Goal: Task Accomplishment & Management: Complete application form

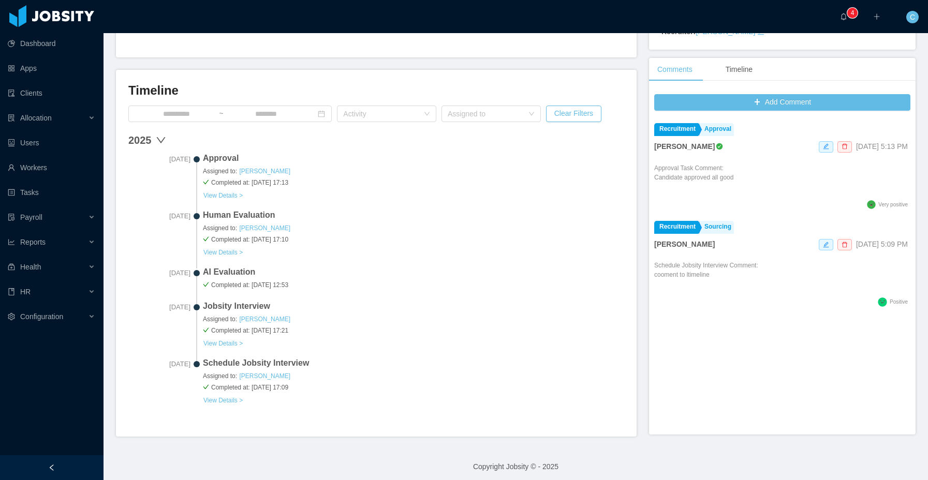
scroll to position [256, 0]
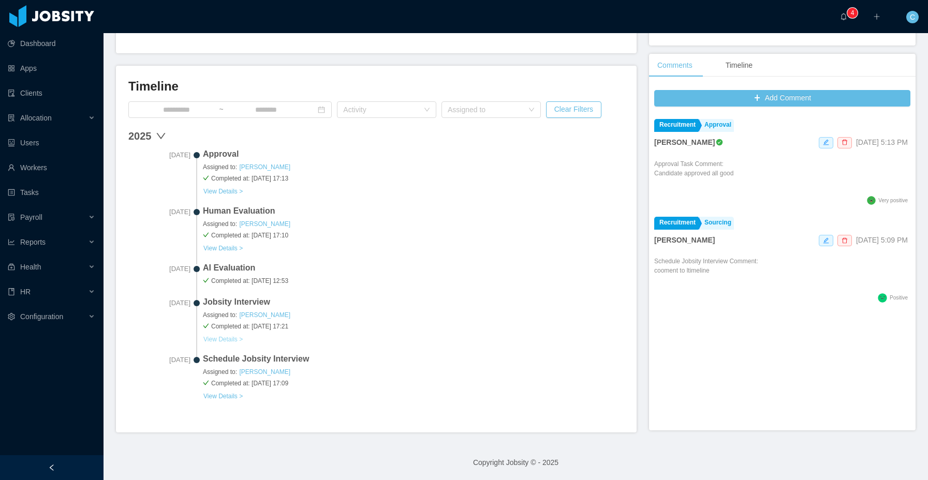
click at [229, 324] on button "View Details >" at bounding box center [223, 339] width 40 height 8
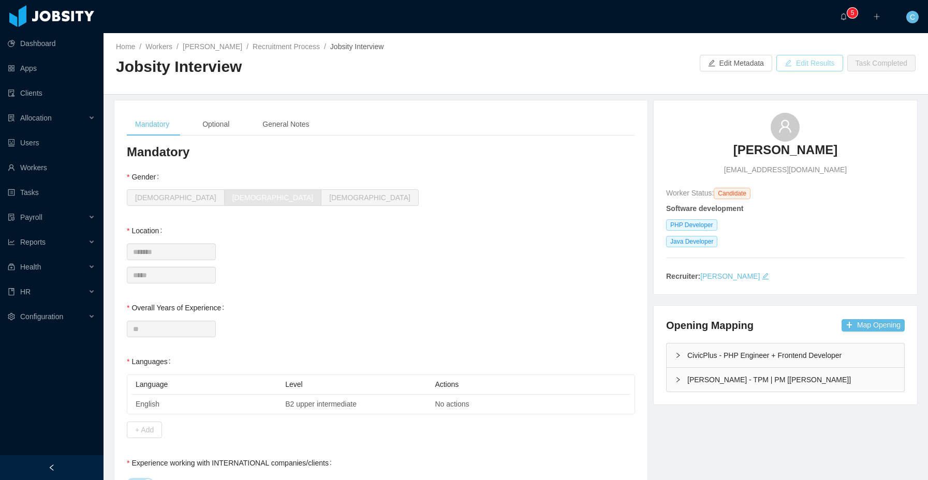
click at [795, 65] on button "Edit Results" at bounding box center [809, 63] width 67 height 17
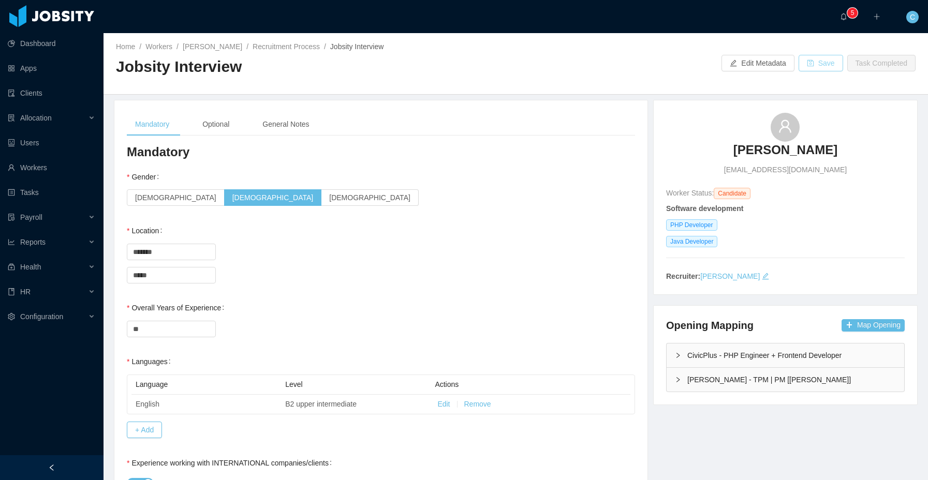
click at [810, 63] on button "Save" at bounding box center [821, 63] width 45 height 17
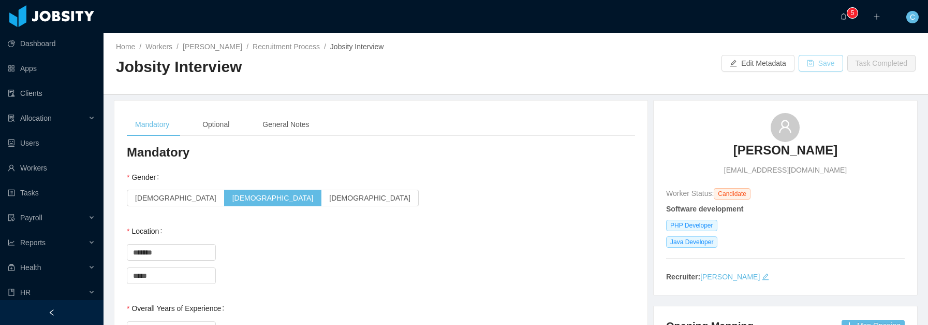
click at [826, 68] on button "Save" at bounding box center [821, 63] width 45 height 17
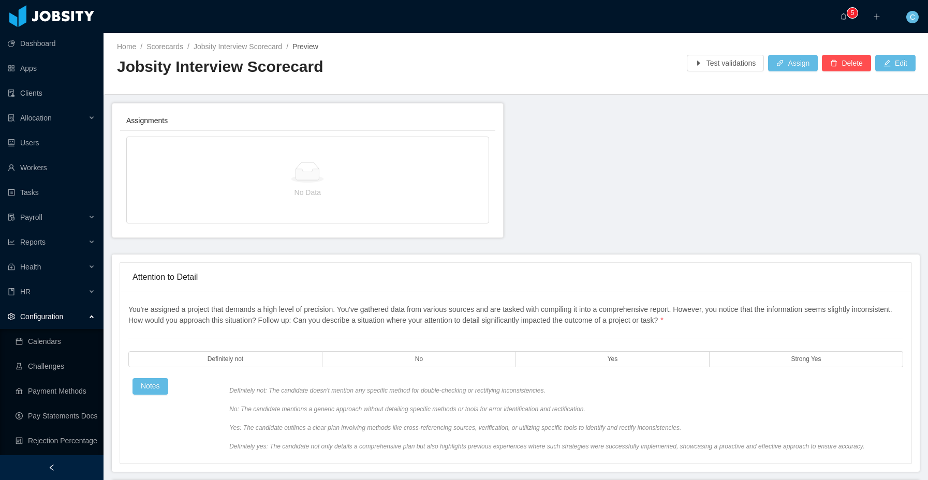
scroll to position [122, 0]
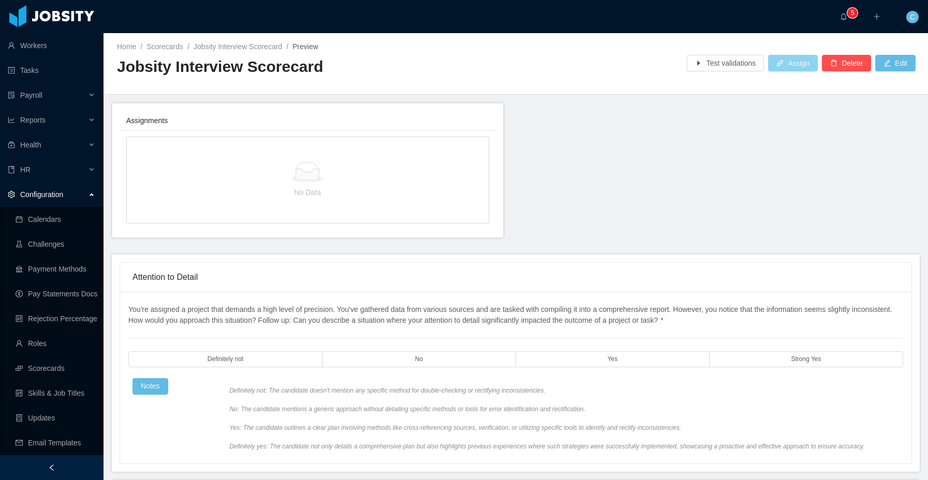
click at [792, 57] on button "Assign" at bounding box center [793, 63] width 50 height 17
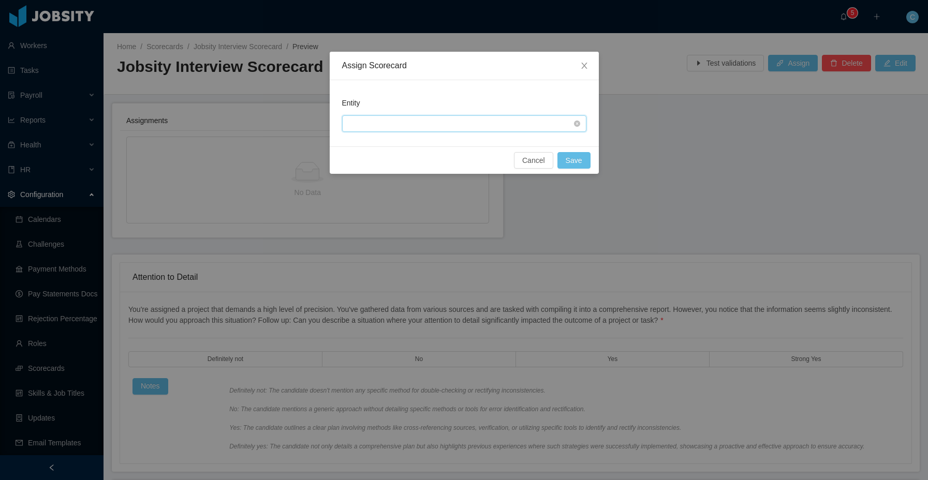
click at [468, 124] on div at bounding box center [460, 124] width 225 height 16
click at [449, 145] on li "User Activity Type" at bounding box center [464, 144] width 244 height 17
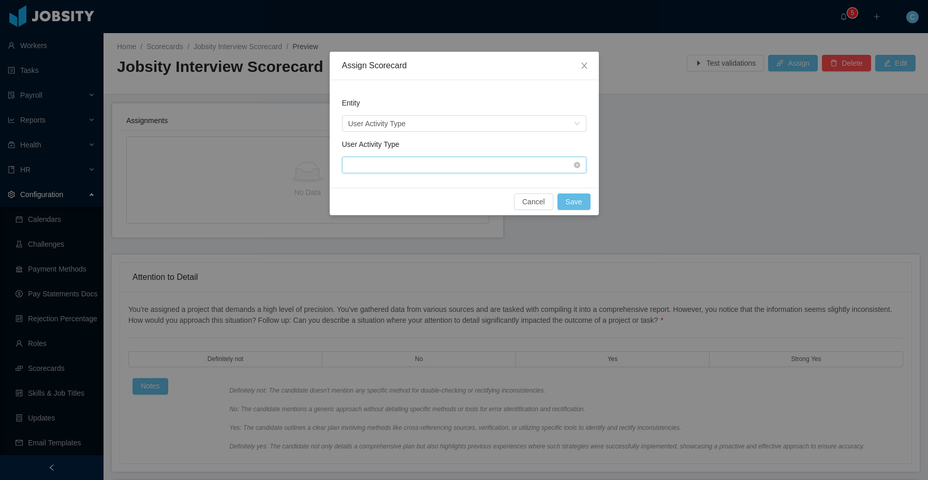
click at [446, 170] on div at bounding box center [460, 165] width 225 height 16
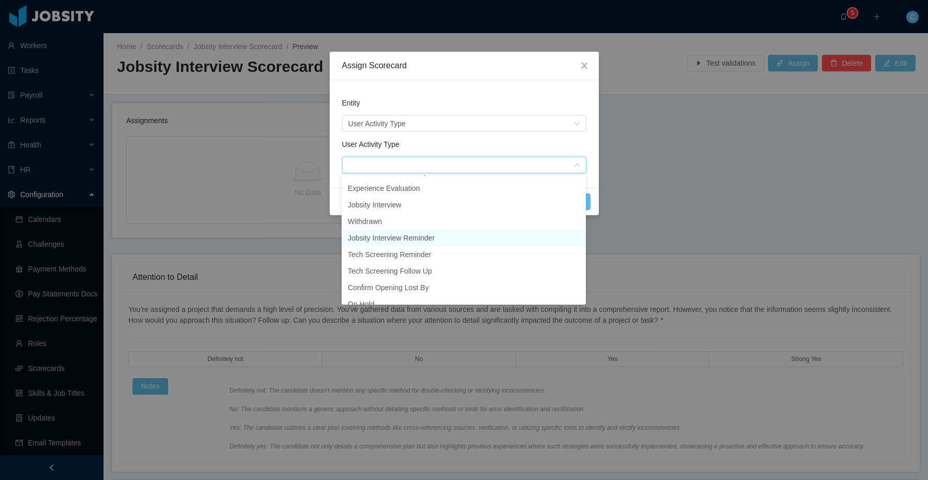
scroll to position [217, 0]
click at [405, 238] on li "Jobsity Interview" at bounding box center [464, 233] width 244 height 17
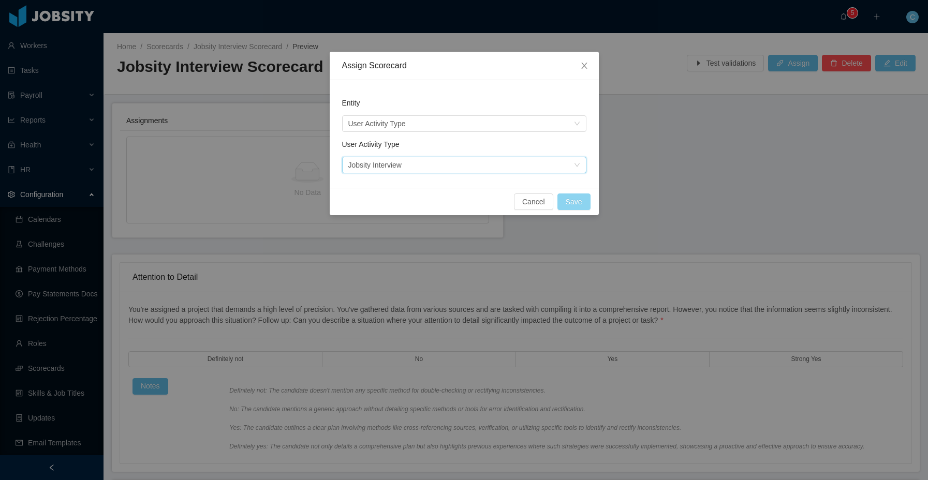
click at [575, 201] on button "Save" at bounding box center [573, 202] width 33 height 17
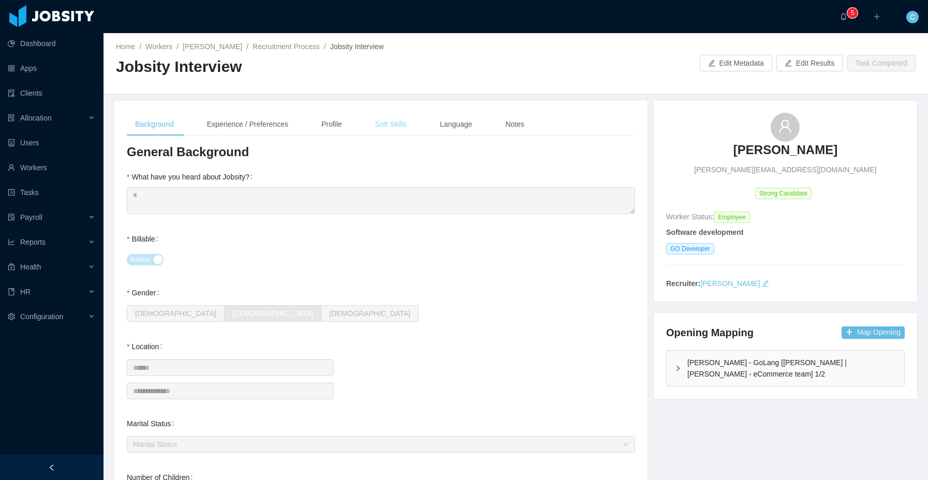
click at [390, 130] on div "Soft Skills" at bounding box center [391, 124] width 48 height 23
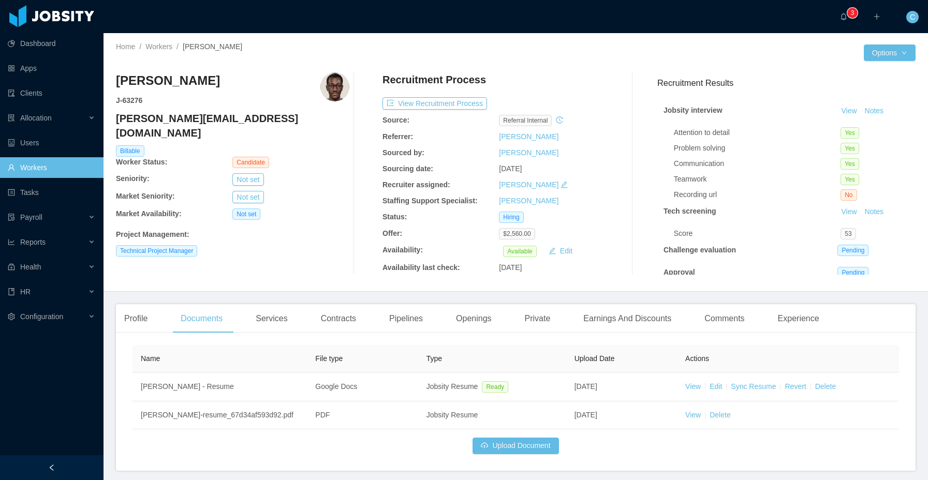
scroll to position [39, 0]
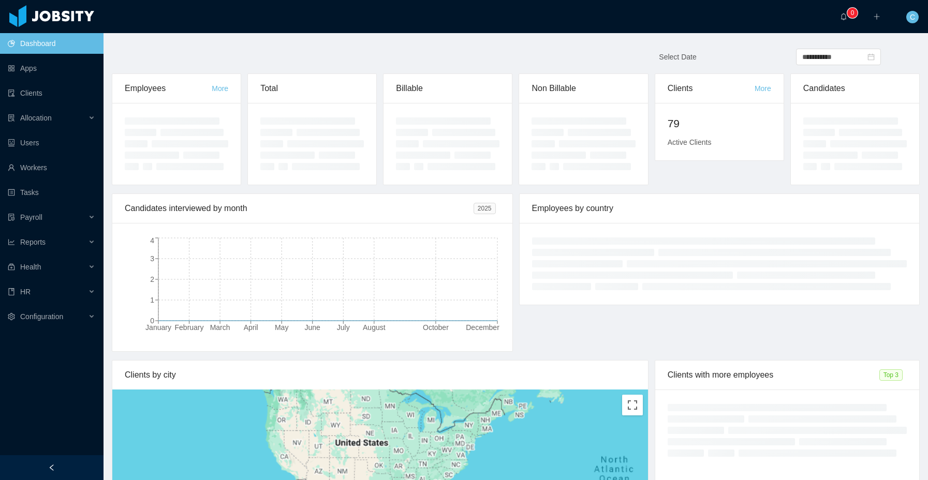
click at [911, 17] on span "C" at bounding box center [912, 17] width 5 height 12
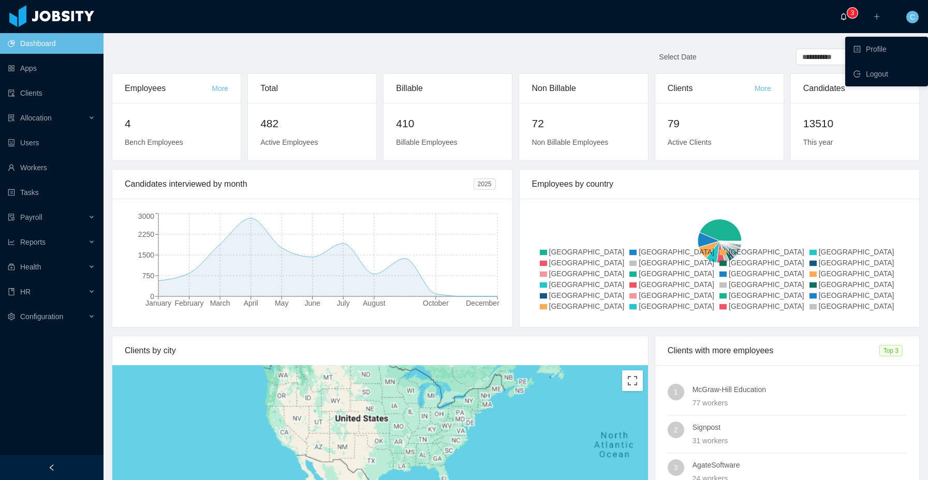
click at [849, 5] on a=a9a601c0-0538-11e8-8828-95ecc3ba7fc5/Cristian%20Fierro"] "0 1 2 3 4 5 6 7 8 9 0 1 2 3 4 5 6 7 8 9 0 1 2 3 4 5 6 7 8 9" at bounding box center [846, 16] width 12 height 33
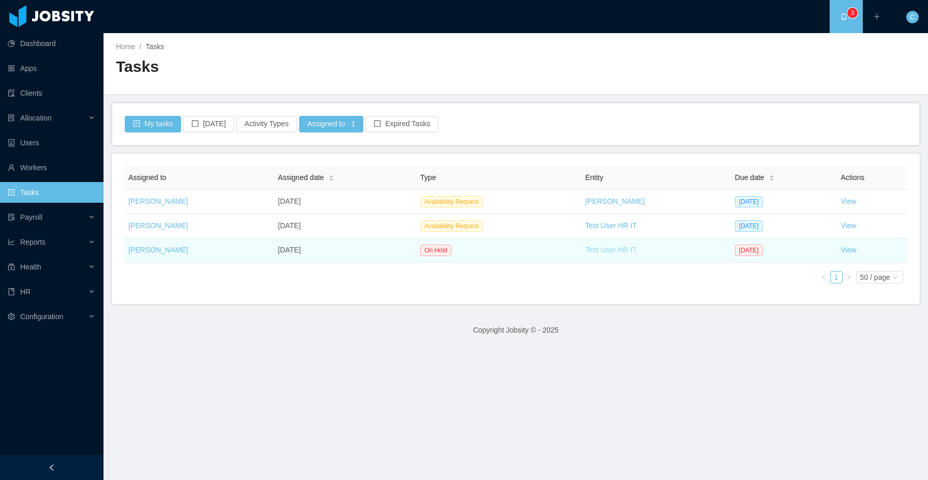
click at [589, 250] on link "Test User HR IT" at bounding box center [611, 250] width 52 height 8
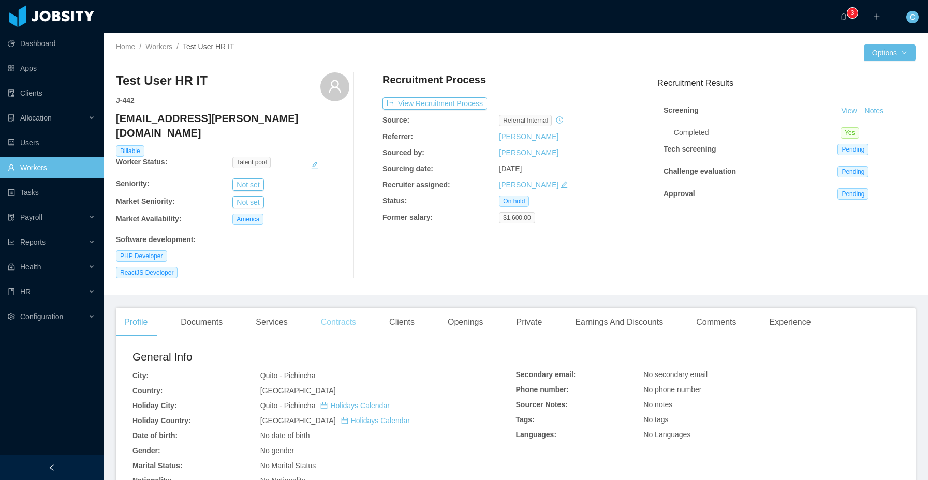
click at [345, 308] on div "Contracts" at bounding box center [339, 322] width 52 height 29
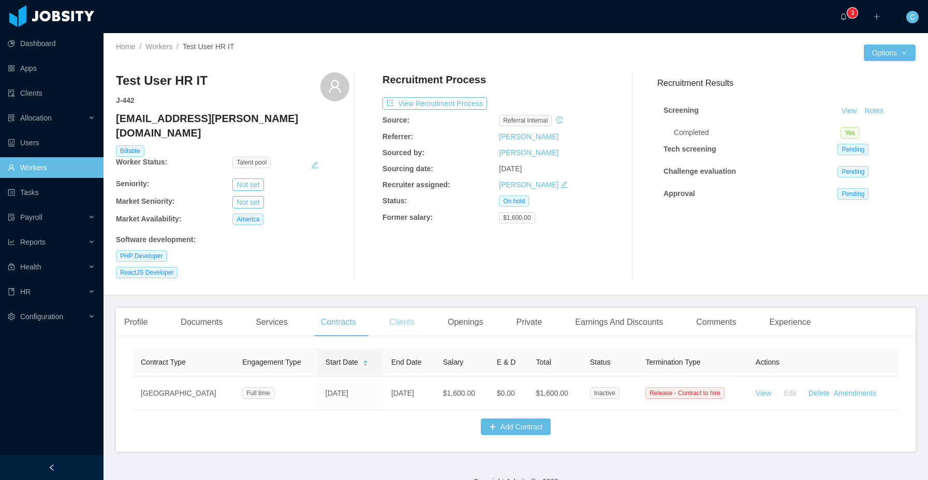
click at [409, 313] on div "Clients" at bounding box center [402, 322] width 42 height 29
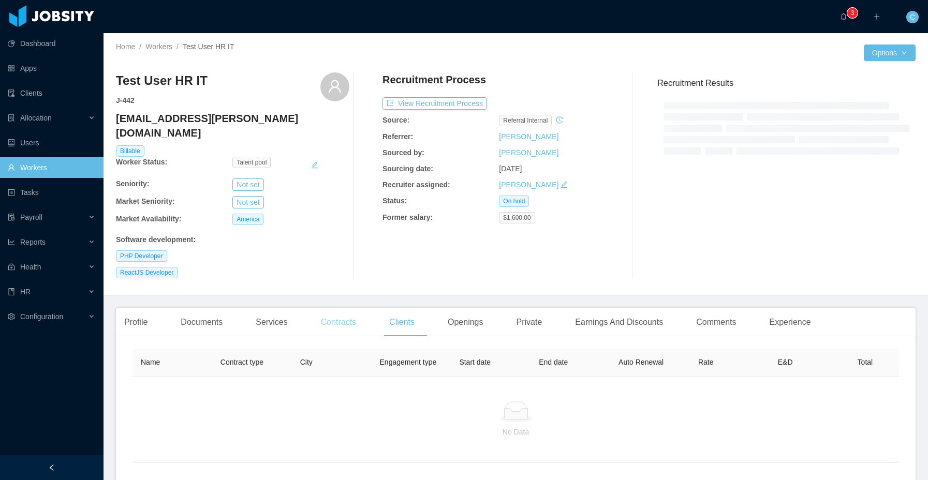
click at [347, 308] on div "Contracts" at bounding box center [339, 322] width 52 height 29
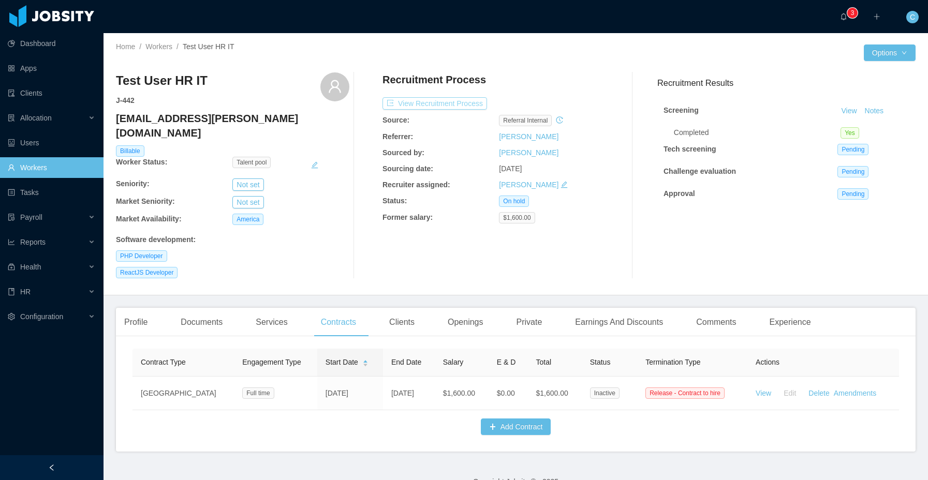
click at [441, 97] on button "View Recruitment Process" at bounding box center [435, 103] width 105 height 12
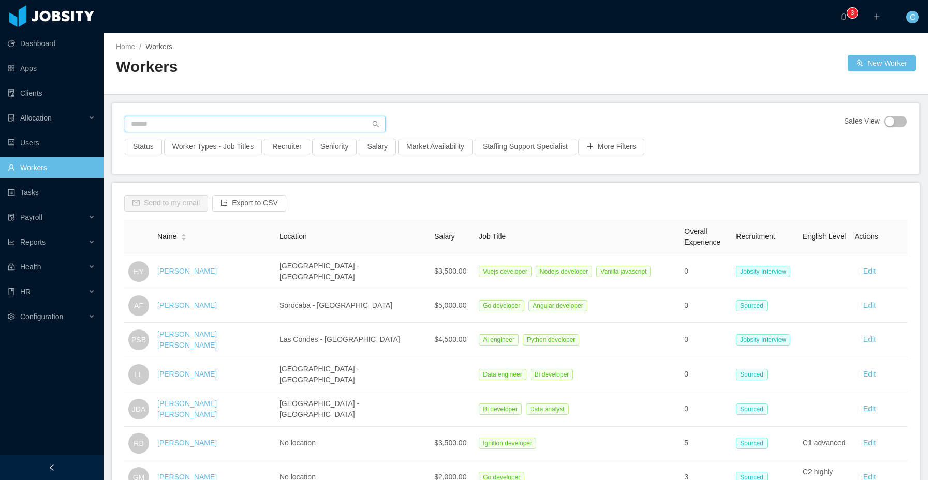
click at [278, 121] on input "text" at bounding box center [255, 124] width 261 height 17
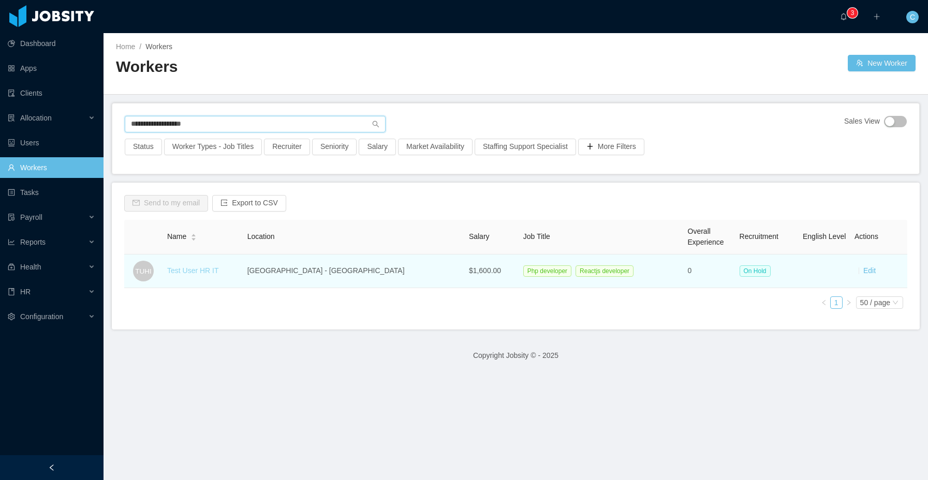
type input "**********"
click at [202, 269] on link "Test User HR IT" at bounding box center [193, 271] width 52 height 8
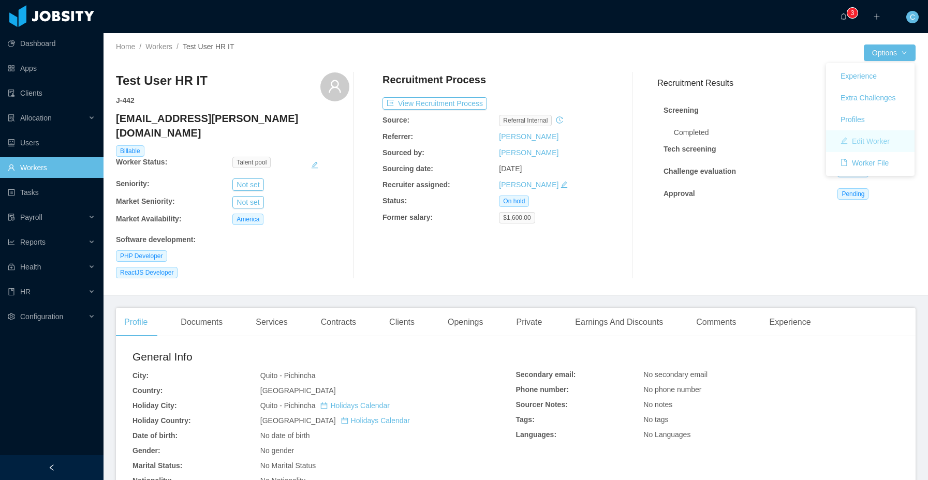
click at [866, 144] on button "Edit Worker" at bounding box center [865, 141] width 66 height 17
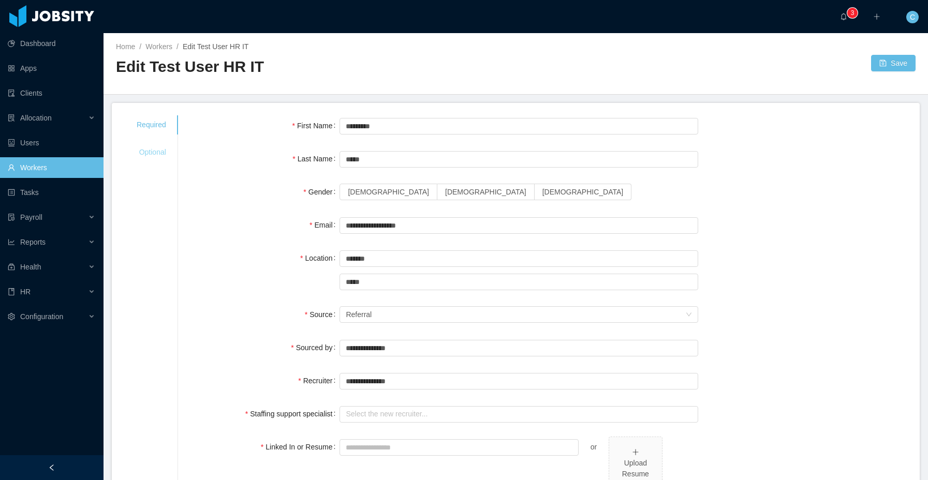
click at [153, 153] on div "Optional" at bounding box center [151, 152] width 54 height 19
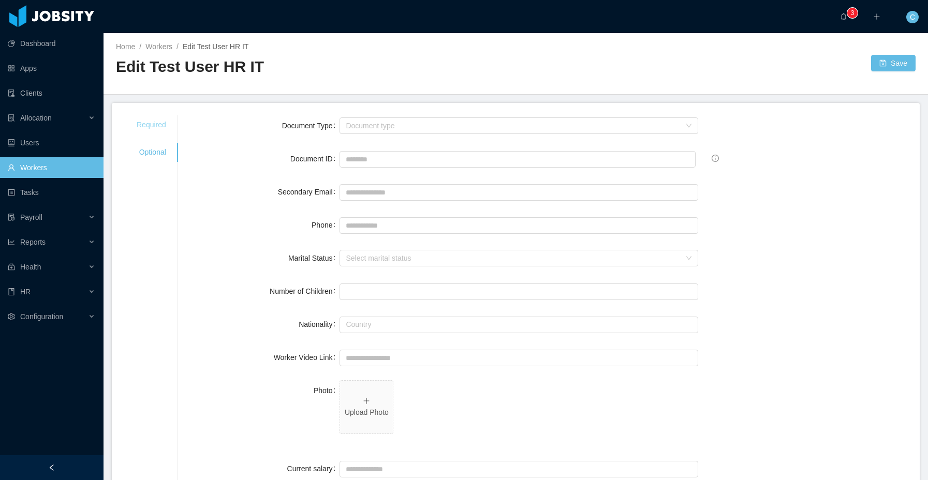
click at [157, 125] on div "Required" at bounding box center [151, 124] width 54 height 19
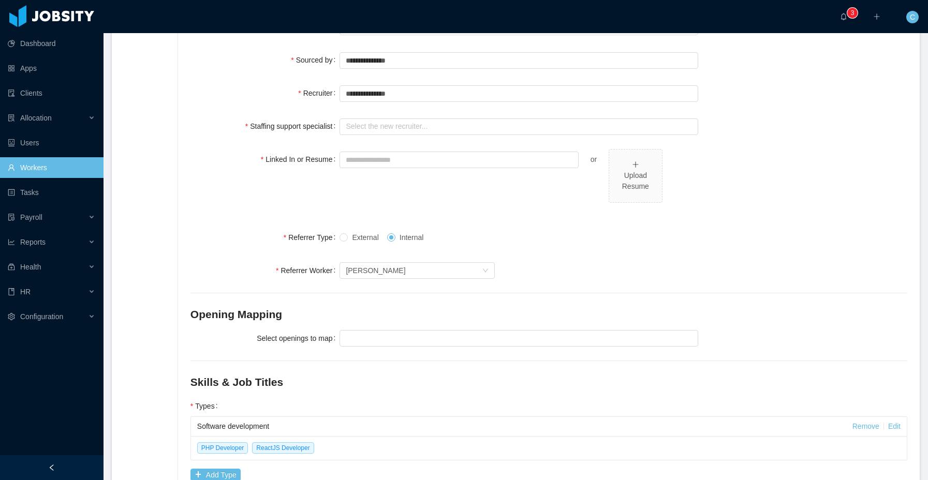
scroll to position [287, 0]
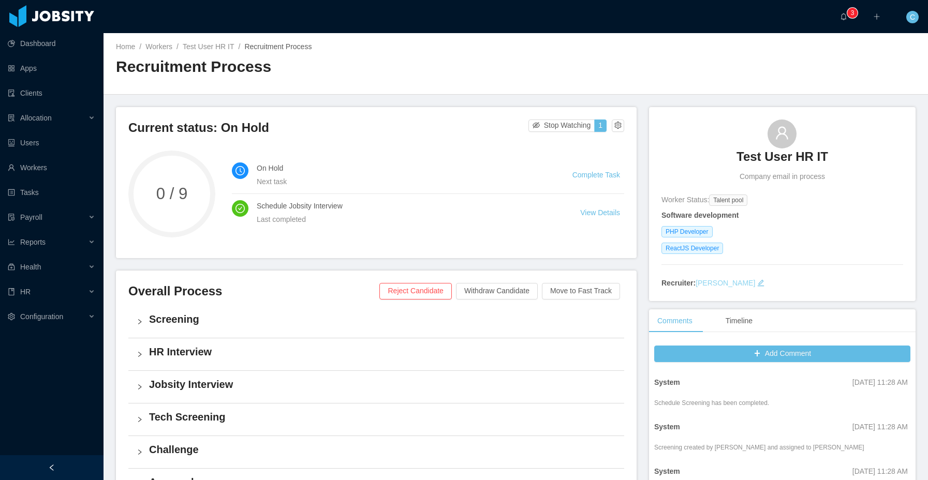
click at [728, 283] on link "[PERSON_NAME]" at bounding box center [726, 283] width 60 height 8
click at [648, 227] on div "Current status: On Hold Stop Watching 1 0 / 9 On Hold Next task Complete Task S…" at bounding box center [382, 383] width 533 height 553
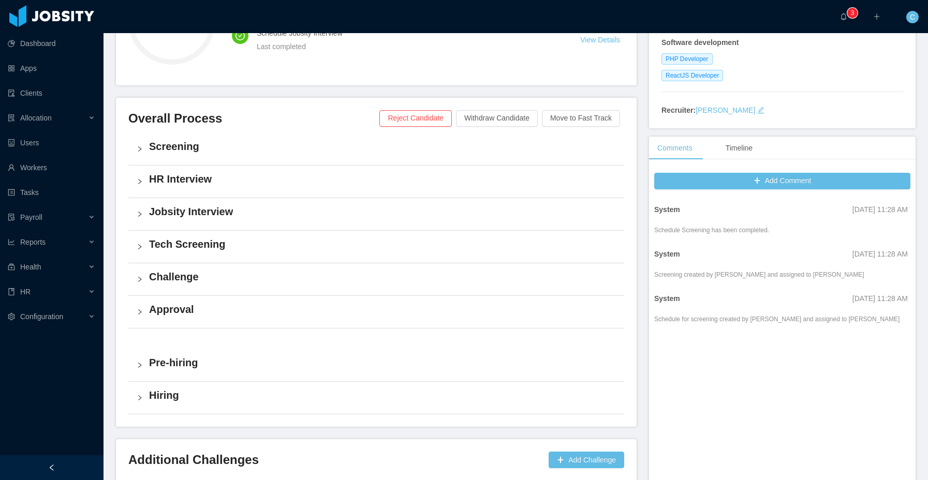
scroll to position [172, 0]
click at [481, 161] on div "Screening" at bounding box center [376, 150] width 496 height 32
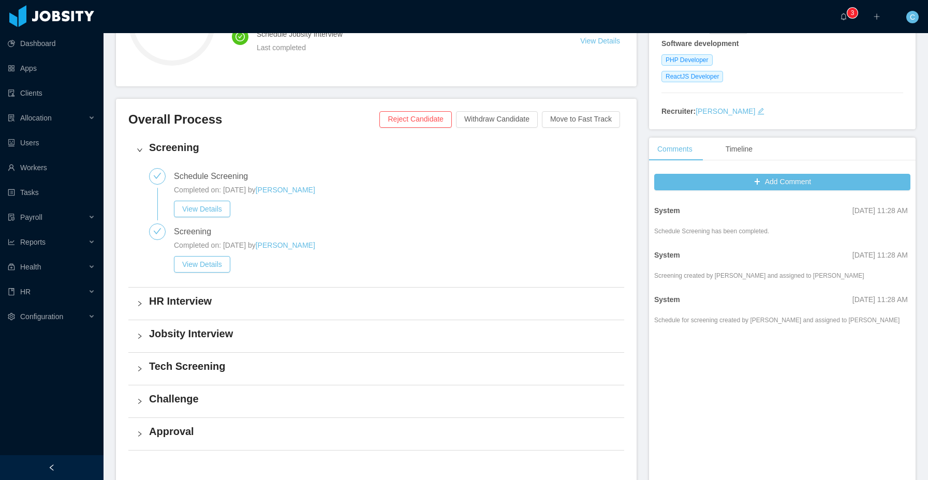
click at [481, 161] on div "Screening" at bounding box center [376, 150] width 496 height 32
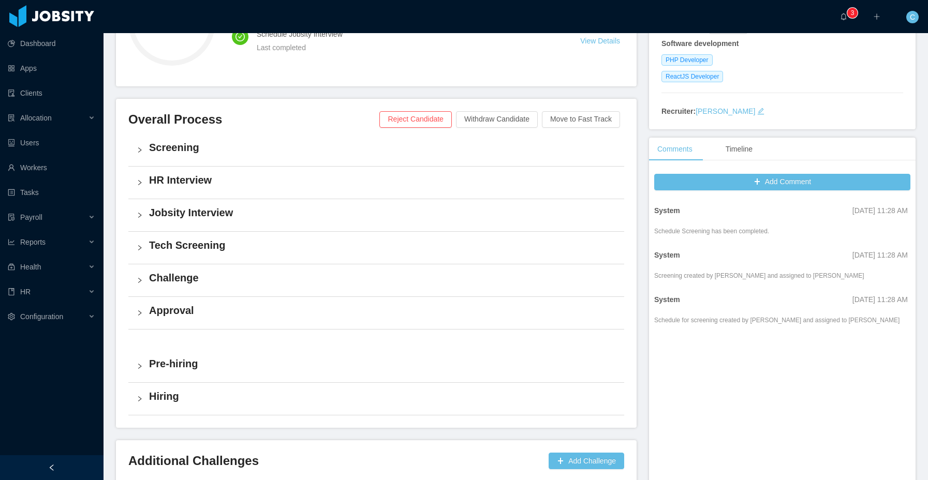
click at [475, 189] on div "HR Interview" at bounding box center [376, 183] width 496 height 32
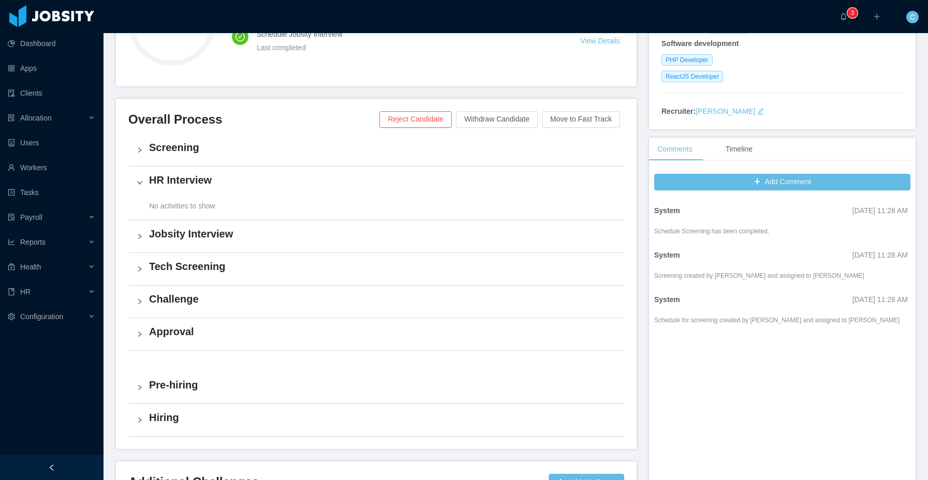
click at [475, 189] on div "HR Interview" at bounding box center [376, 183] width 496 height 32
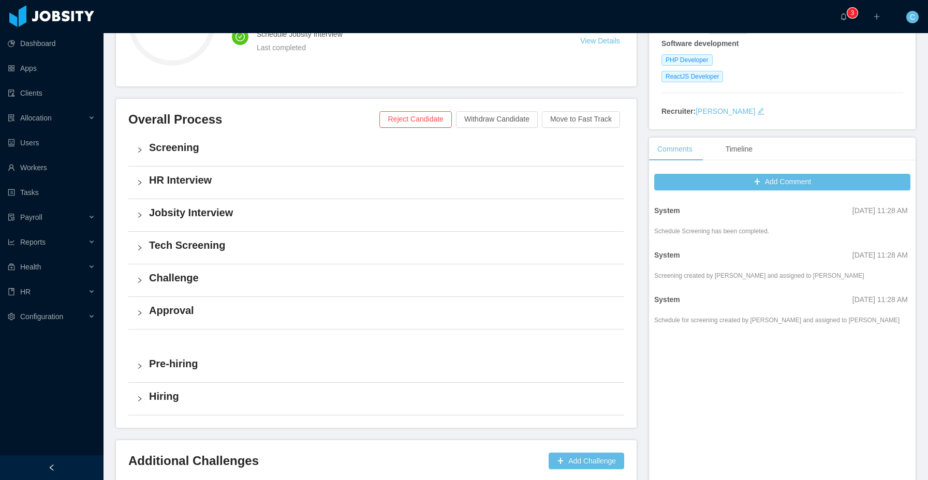
scroll to position [0, 0]
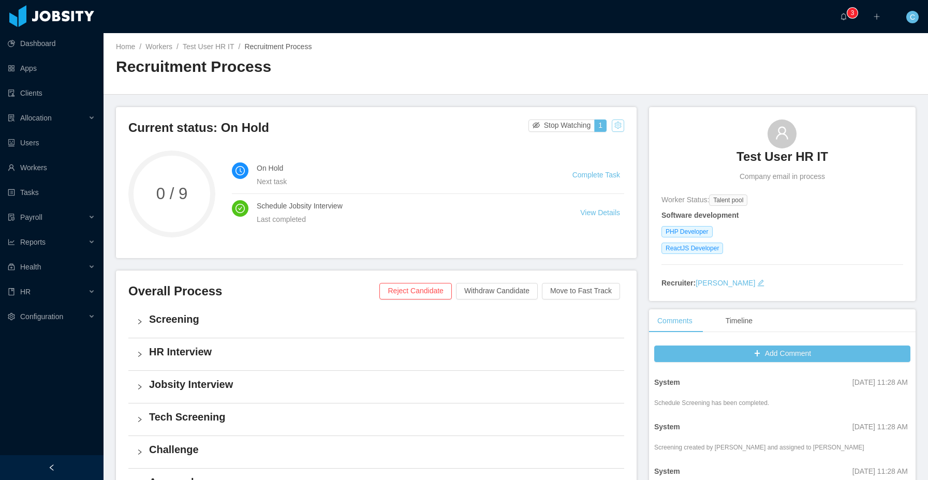
click at [616, 126] on button "button" at bounding box center [618, 126] width 12 height 12
click at [601, 145] on div "Reset process" at bounding box center [592, 142] width 59 height 17
click at [522, 186] on button "Confirm" at bounding box center [531, 187] width 34 height 12
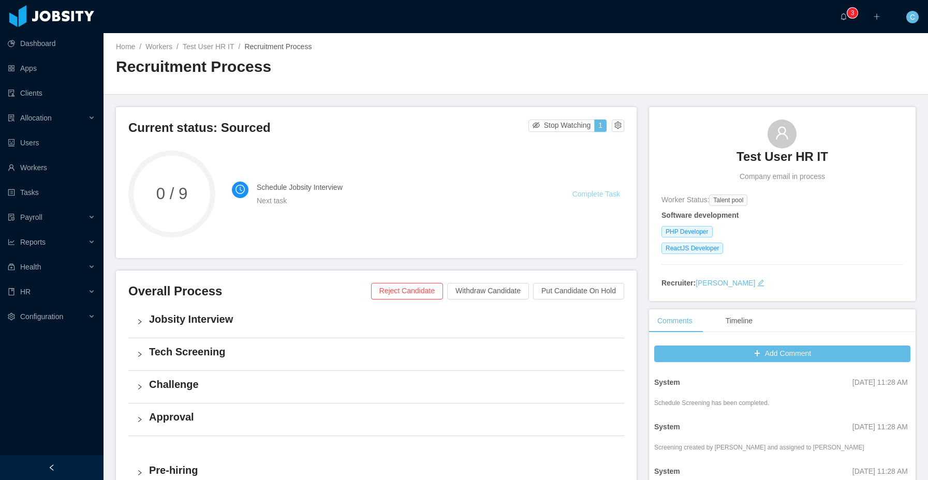
click at [587, 195] on link "Complete Task" at bounding box center [596, 194] width 48 height 8
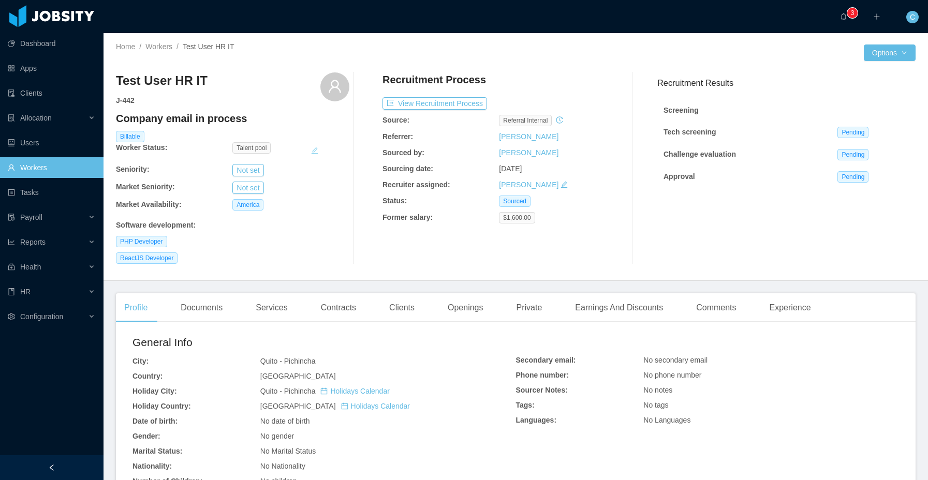
click at [317, 153] on button "button" at bounding box center [315, 150] width 8 height 17
click at [416, 120] on button "Yes" at bounding box center [409, 121] width 20 height 12
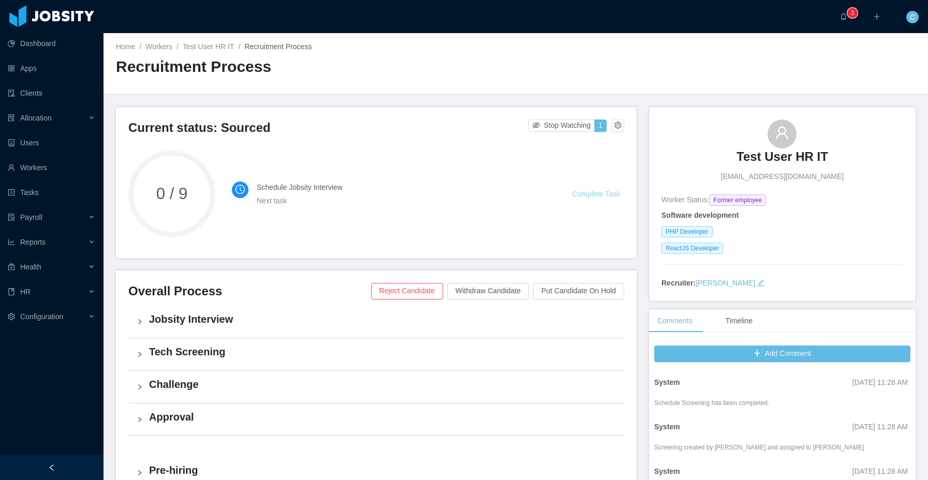
click at [591, 193] on link "Complete Task" at bounding box center [596, 194] width 48 height 8
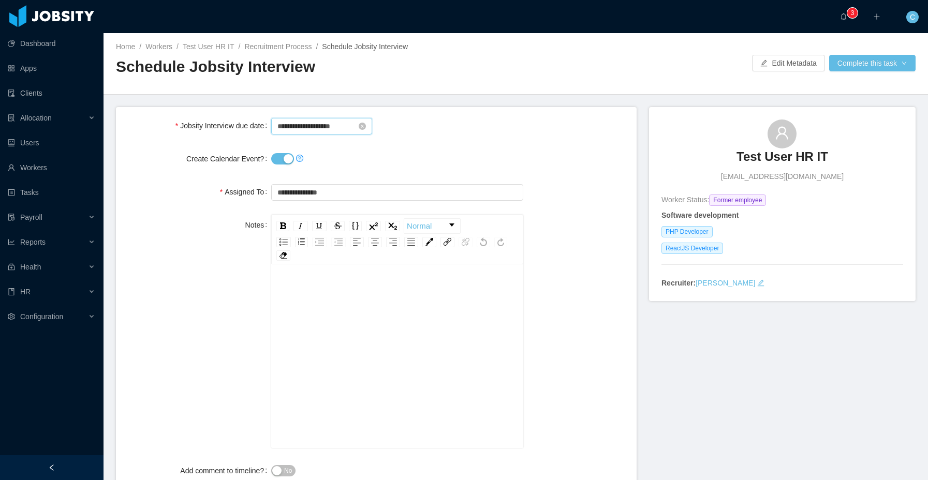
click at [305, 121] on input "**********" at bounding box center [321, 126] width 101 height 17
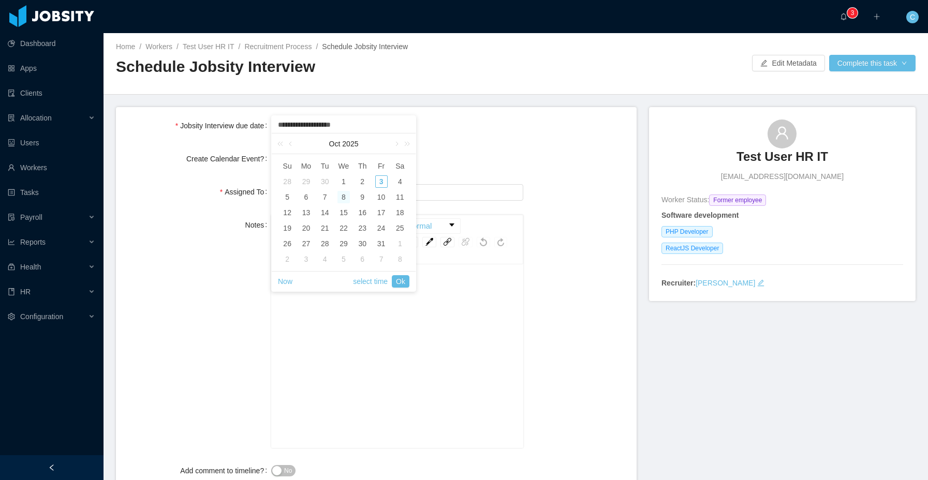
click at [514, 120] on div "**********" at bounding box center [397, 125] width 252 height 21
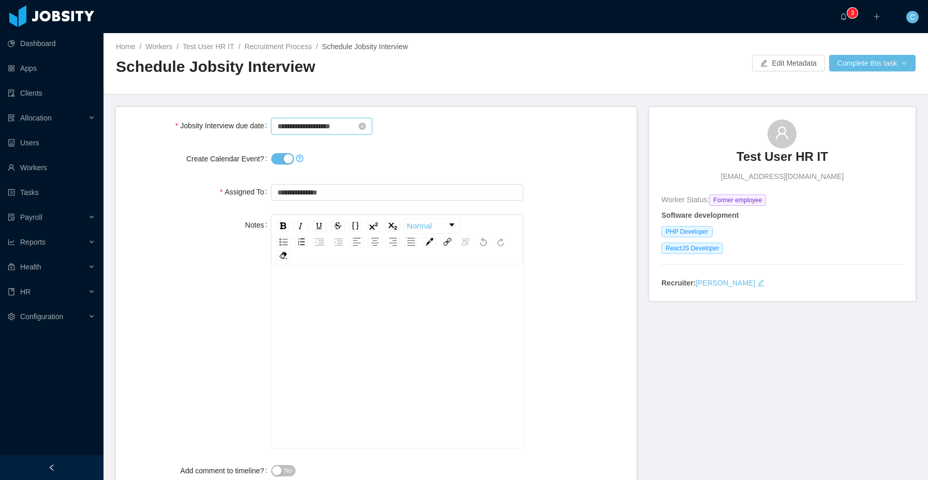
click at [340, 127] on input "**********" at bounding box center [321, 126] width 101 height 17
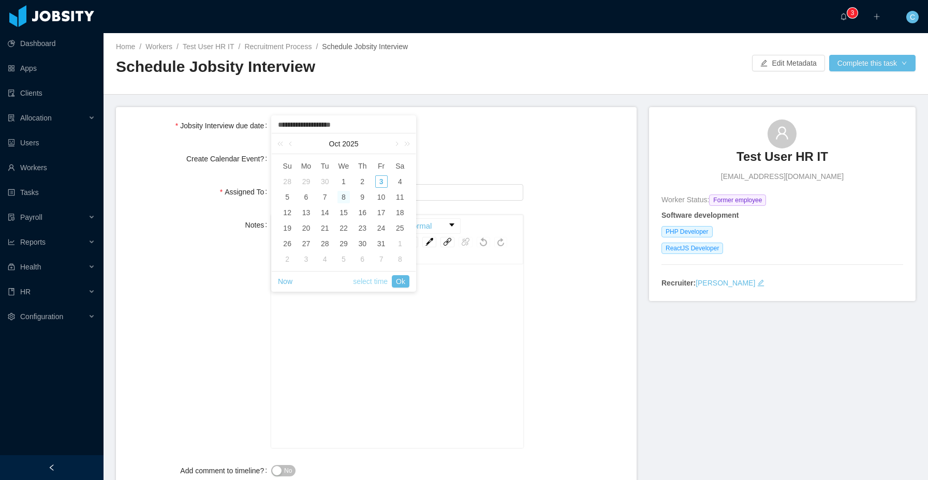
click at [373, 280] on link "select time" at bounding box center [370, 282] width 35 height 20
click at [450, 130] on div "**********" at bounding box center [397, 125] width 252 height 21
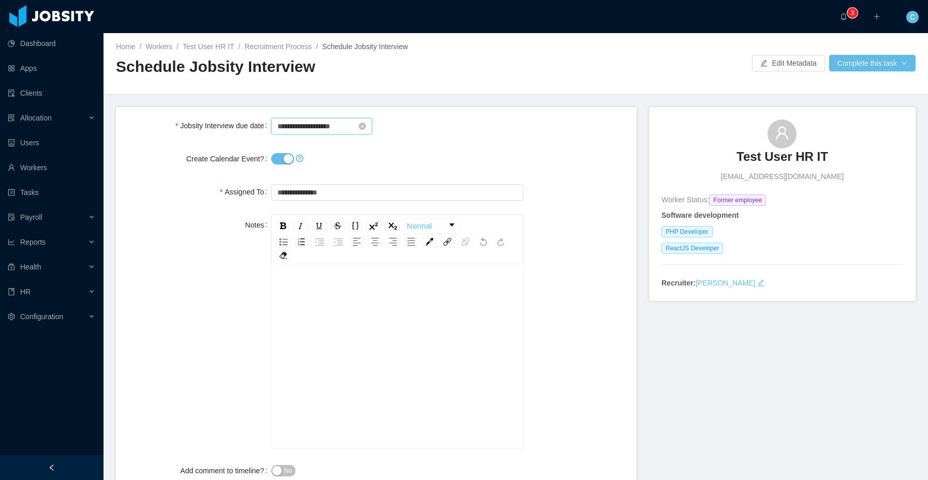
click at [327, 122] on input "**********" at bounding box center [321, 126] width 101 height 17
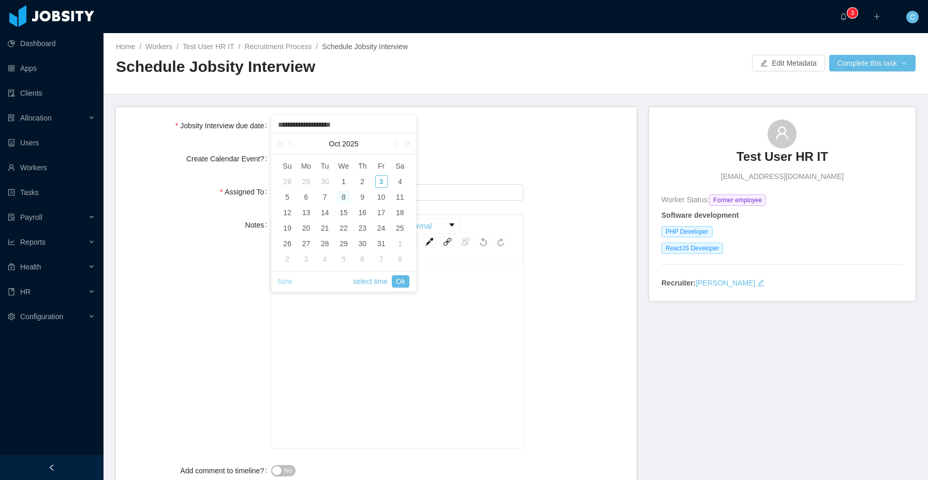
click at [280, 281] on link "Now" at bounding box center [285, 282] width 14 height 20
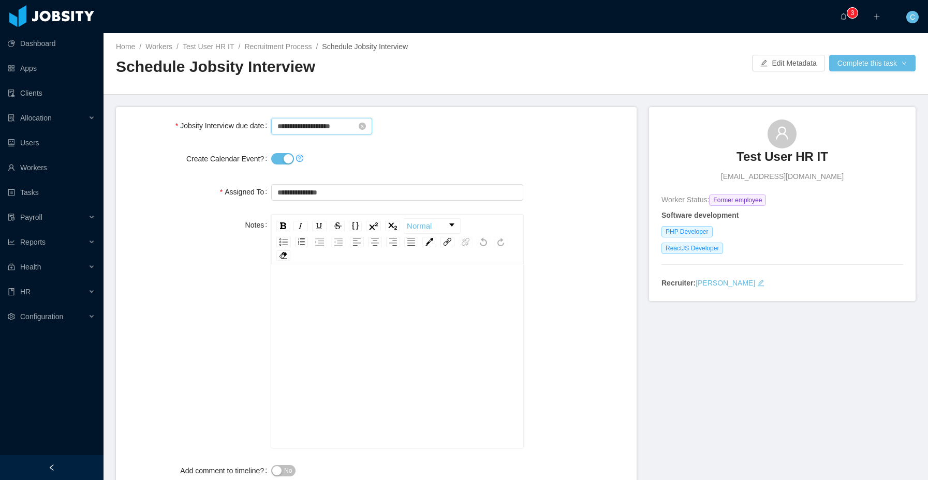
click at [332, 124] on input "**********" at bounding box center [321, 126] width 101 height 17
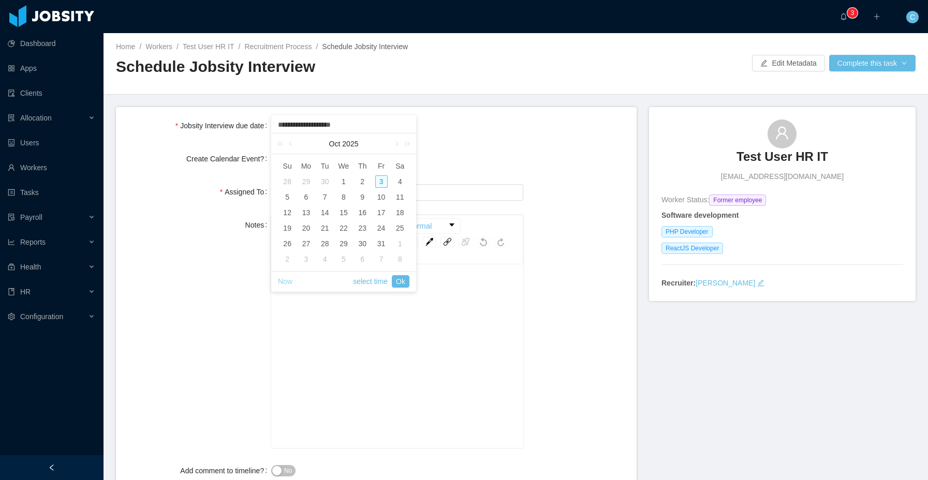
click at [287, 286] on link "Now" at bounding box center [285, 282] width 14 height 20
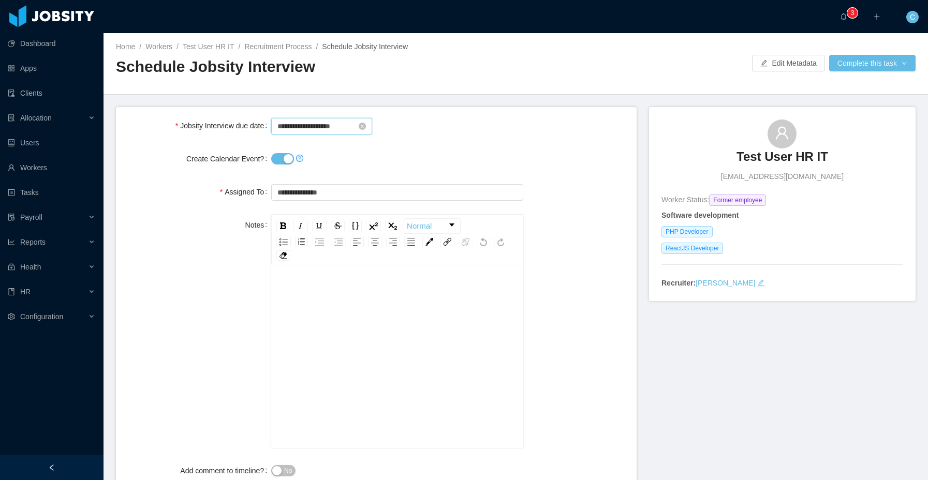
click at [316, 125] on input "**********" at bounding box center [321, 126] width 101 height 17
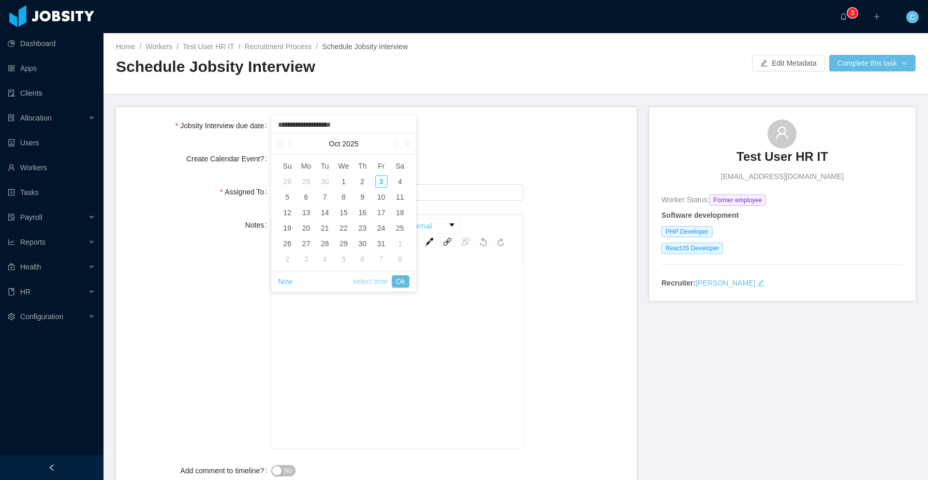
click at [375, 281] on link "select time" at bounding box center [370, 282] width 35 height 20
click at [339, 196] on li "30" at bounding box center [344, 198] width 48 height 12
type input "**********"
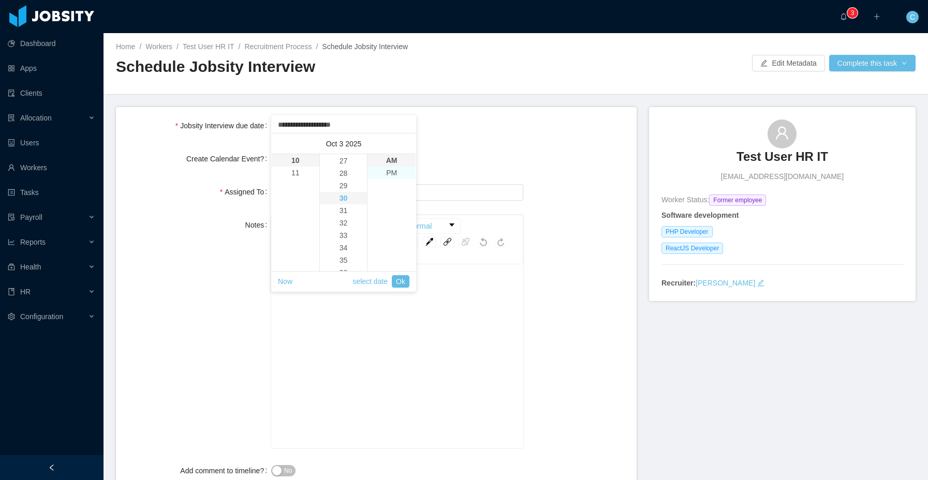
scroll to position [373, 0]
click at [465, 142] on form "**********" at bounding box center [376, 304] width 521 height 395
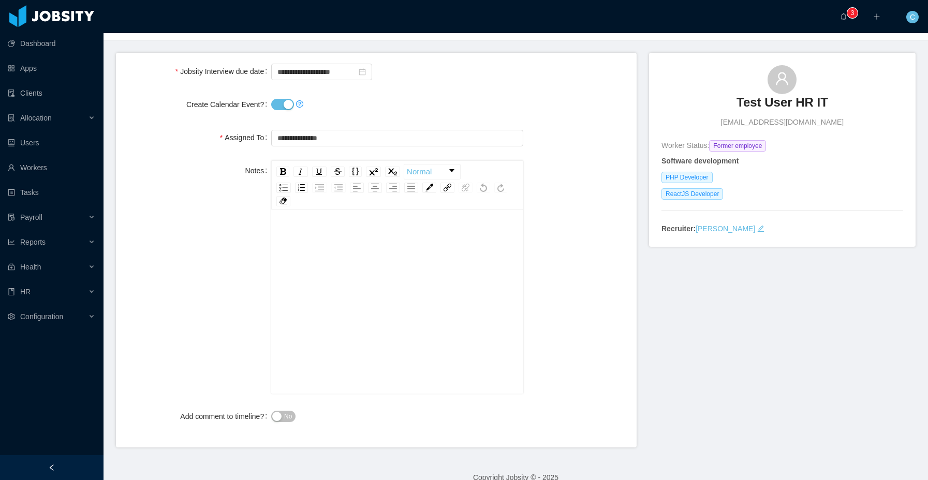
scroll to position [70, 0]
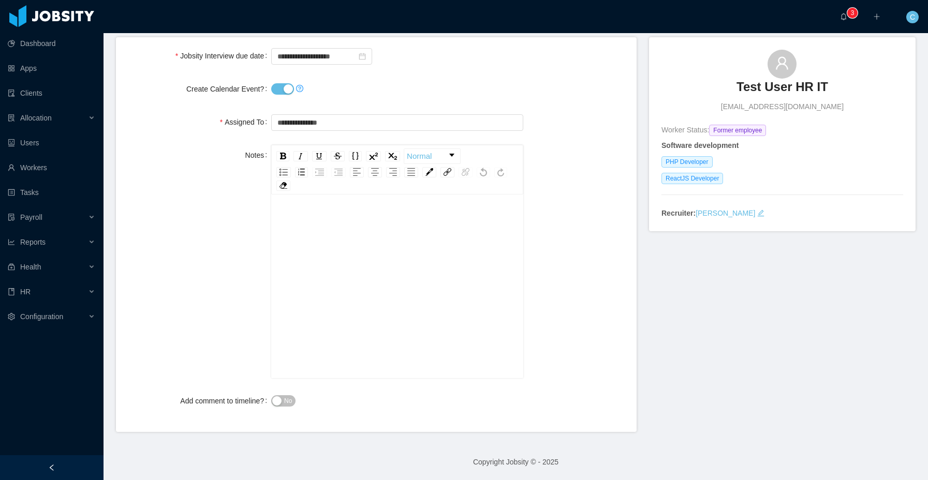
click at [413, 263] on div "rdw-editor" at bounding box center [398, 302] width 236 height 181
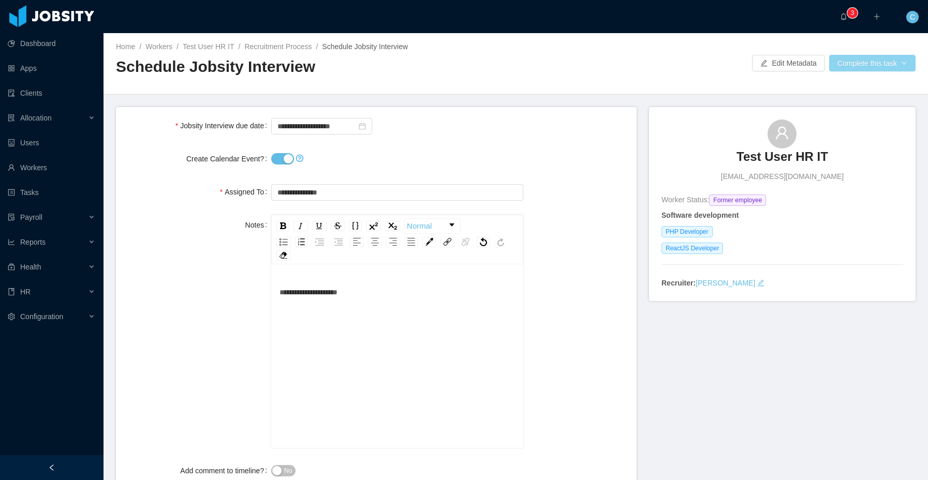
click at [871, 56] on button "Complete this task" at bounding box center [872, 63] width 86 height 17
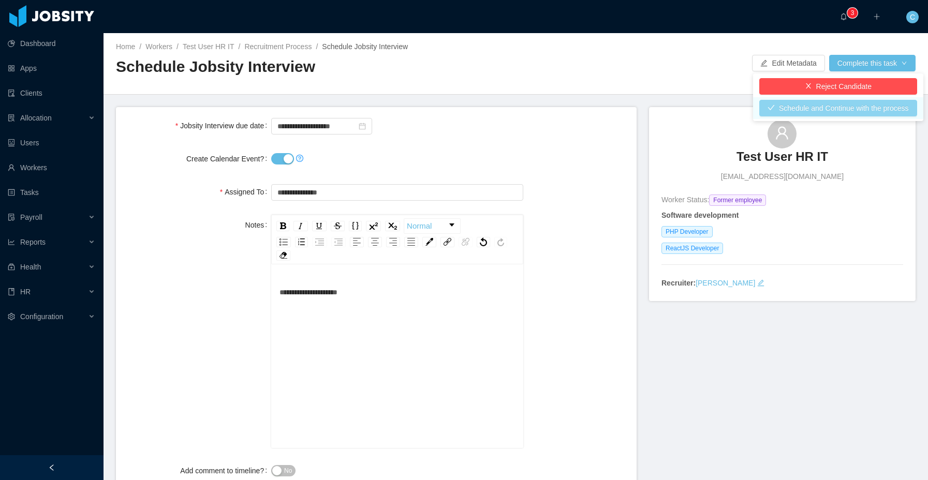
click at [864, 106] on button "Schedule and Continue with the process" at bounding box center [838, 108] width 158 height 17
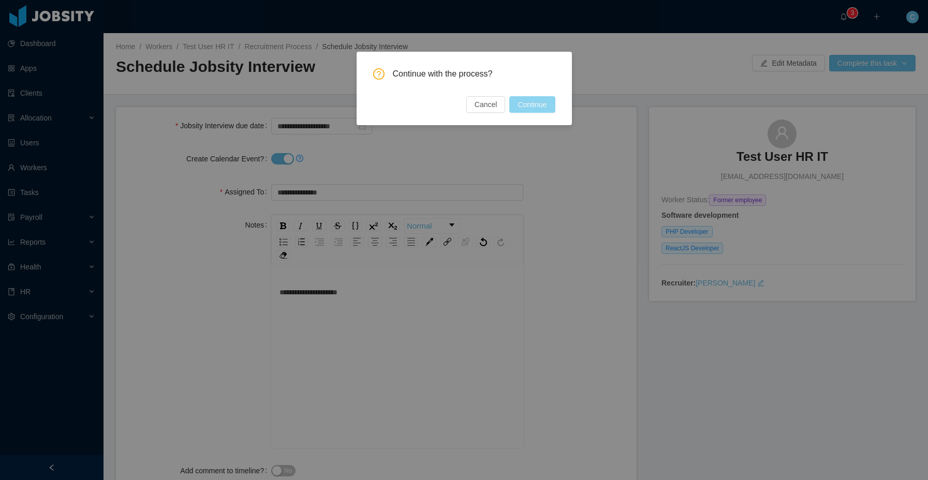
click at [548, 105] on button "Continue" at bounding box center [532, 104] width 46 height 17
